Goal: Complete application form

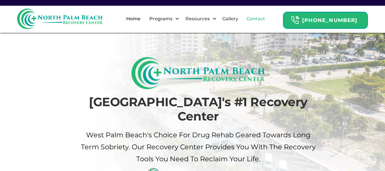
click at [259, 20] on link "Contact" at bounding box center [255, 19] width 25 height 18
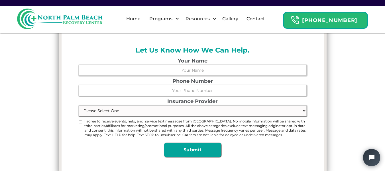
scroll to position [121, 0]
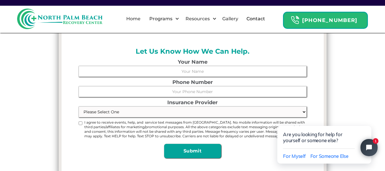
click at [234, 80] on label "Phone Number" at bounding box center [193, 82] width 228 height 5
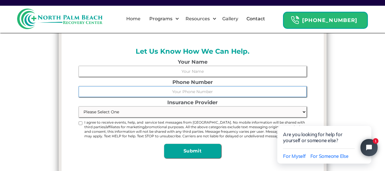
click at [234, 86] on input "Phone Number" at bounding box center [193, 91] width 228 height 11
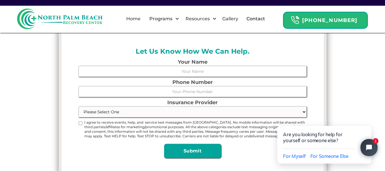
click at [220, 65] on form "Your Name Phone Number Insurance Provider Please Select One Through Their Emplo…" at bounding box center [193, 108] width 228 height 99
click at [211, 70] on input "Your Name" at bounding box center [193, 71] width 228 height 11
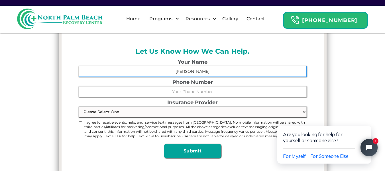
type input "Amie Schiff"
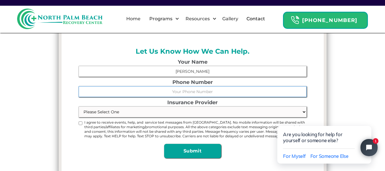
click at [183, 92] on input "Phone Number" at bounding box center [193, 91] width 228 height 11
type input "561-698-7044"
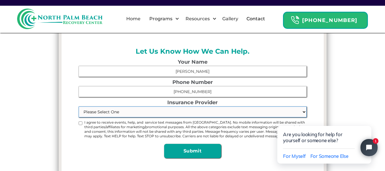
click at [149, 116] on select "Please Select One Through Their Employer Self Insured Medicaid/Medicare Not Ins…" at bounding box center [193, 111] width 228 height 11
select select "Medicaid/Medicare"
click at [79, 106] on select "Please Select One Through Their Employer Self Insured Medicaid/Medicare Not Ins…" at bounding box center [193, 111] width 228 height 11
click at [80, 121] on input "I agree to receive events, help, and service text messages from Nort Palm Beach…" at bounding box center [81, 123] width 4 height 4
checkbox input "true"
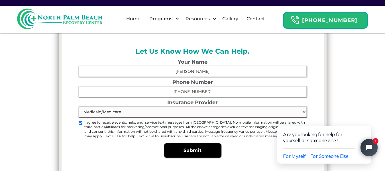
click at [202, 154] on input "Submit" at bounding box center [192, 150] width 57 height 14
type input "Please wait..."
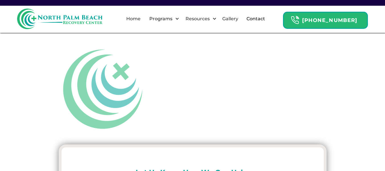
select select "Medicaid/Medicare"
